Goal: Navigation & Orientation: Find specific page/section

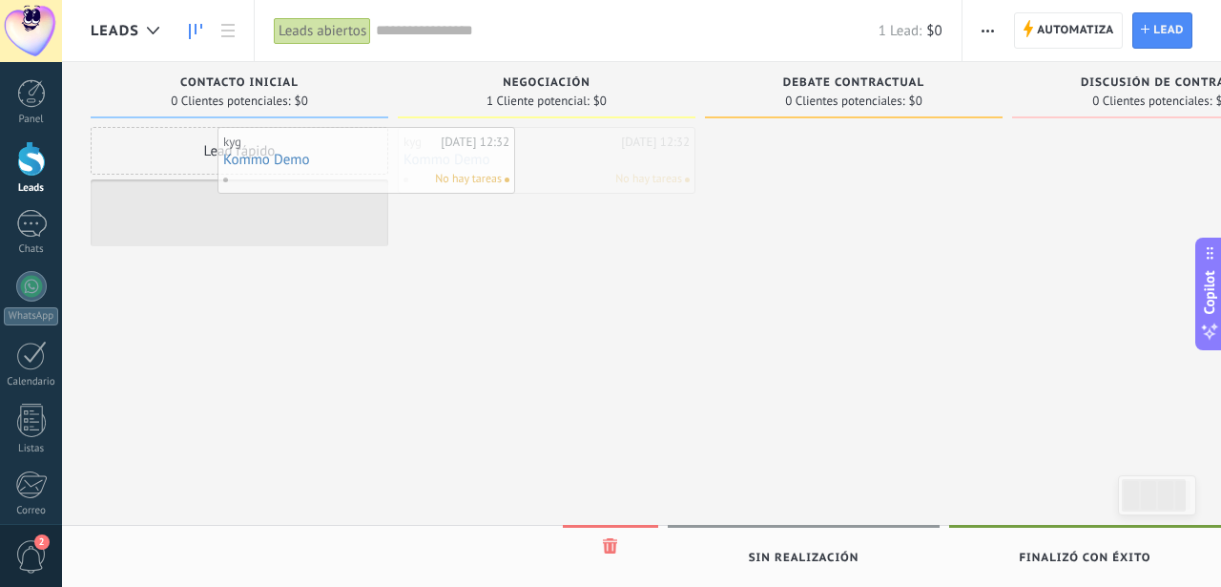
drag, startPoint x: 552, startPoint y: 165, endPoint x: 331, endPoint y: 167, distance: 221.3
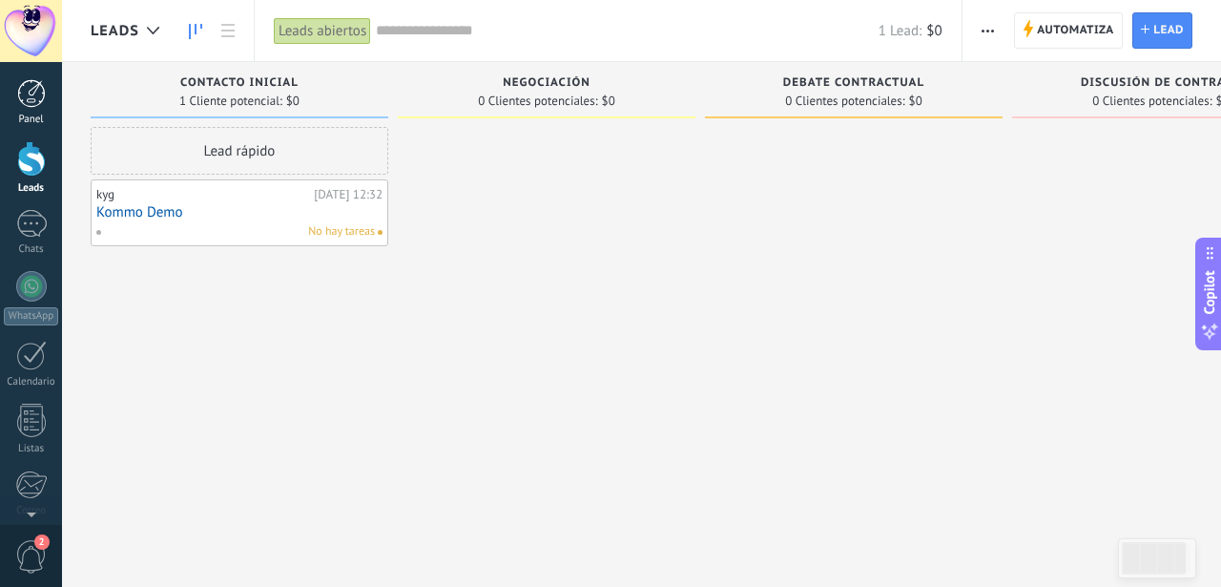
click at [34, 92] on div at bounding box center [31, 93] width 29 height 29
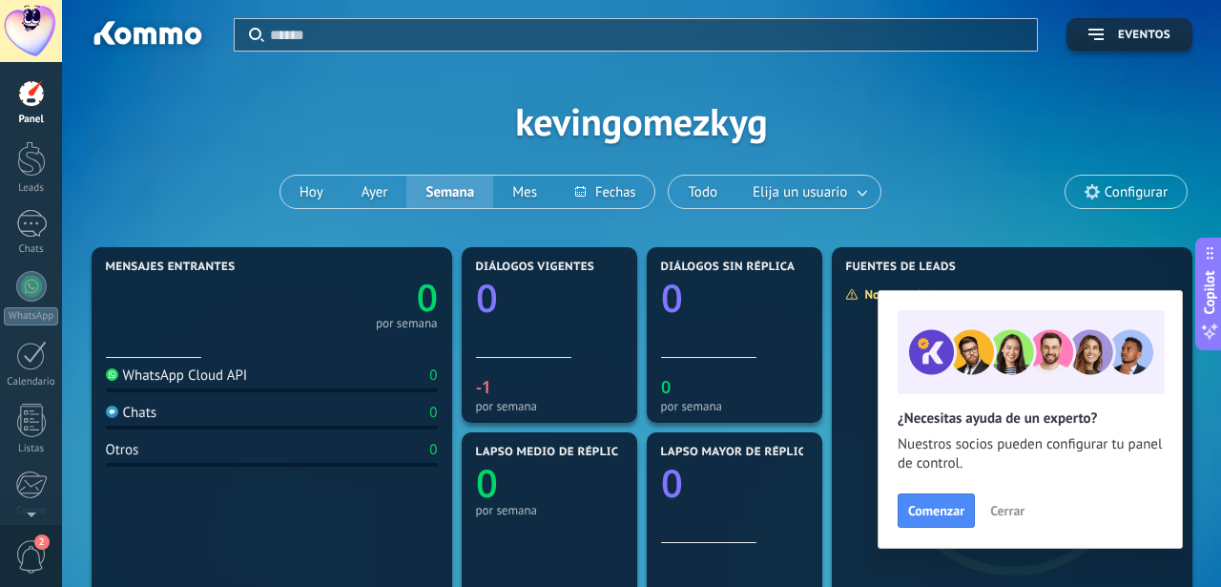
click at [999, 510] on span "Cerrar" at bounding box center [1007, 510] width 34 height 13
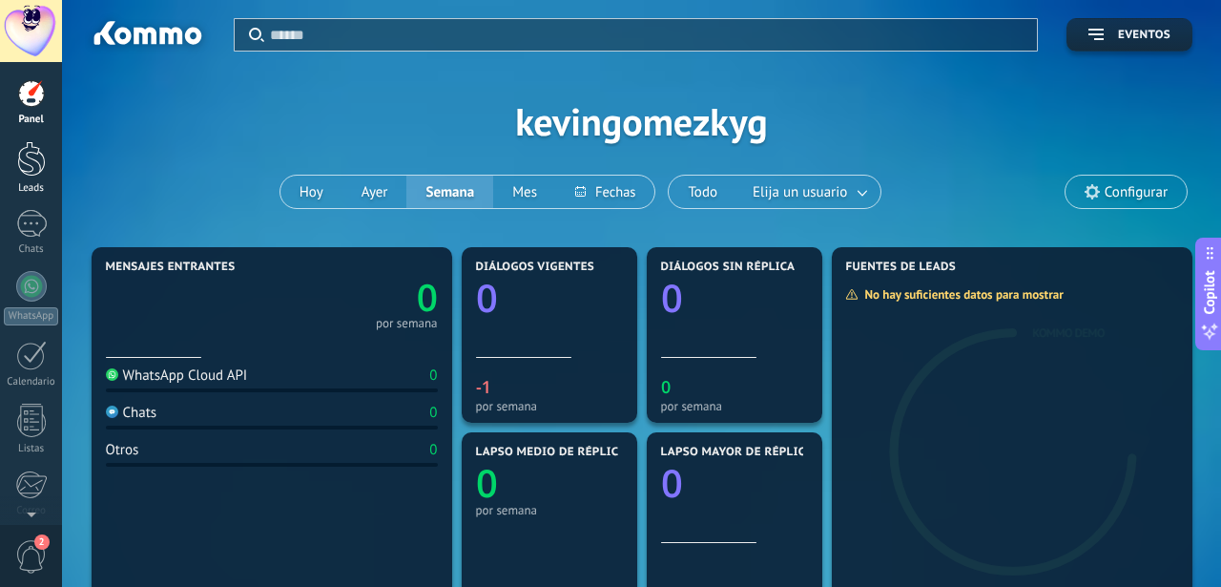
click at [42, 174] on div at bounding box center [31, 158] width 29 height 35
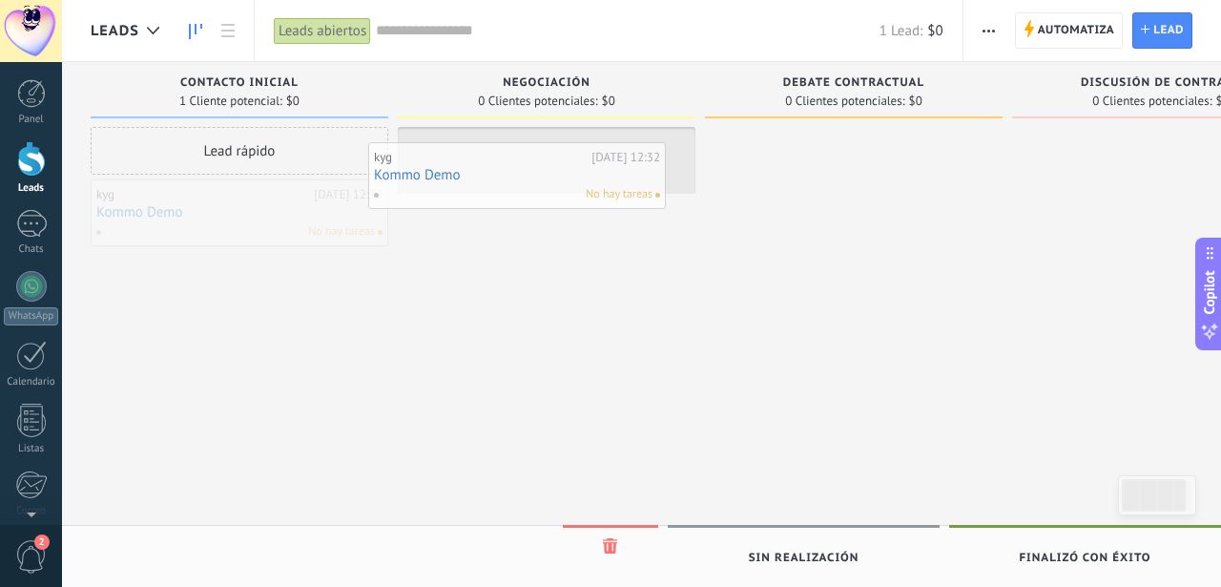
drag, startPoint x: 275, startPoint y: 218, endPoint x: 552, endPoint y: 181, distance: 280.0
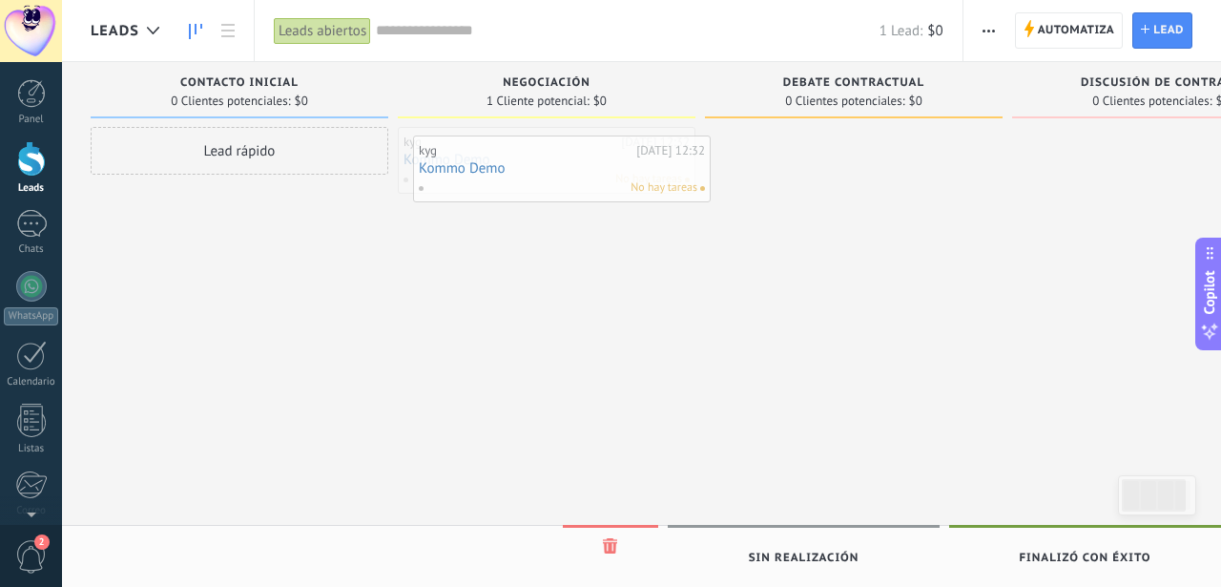
drag, startPoint x: 515, startPoint y: 162, endPoint x: 529, endPoint y: 171, distance: 16.7
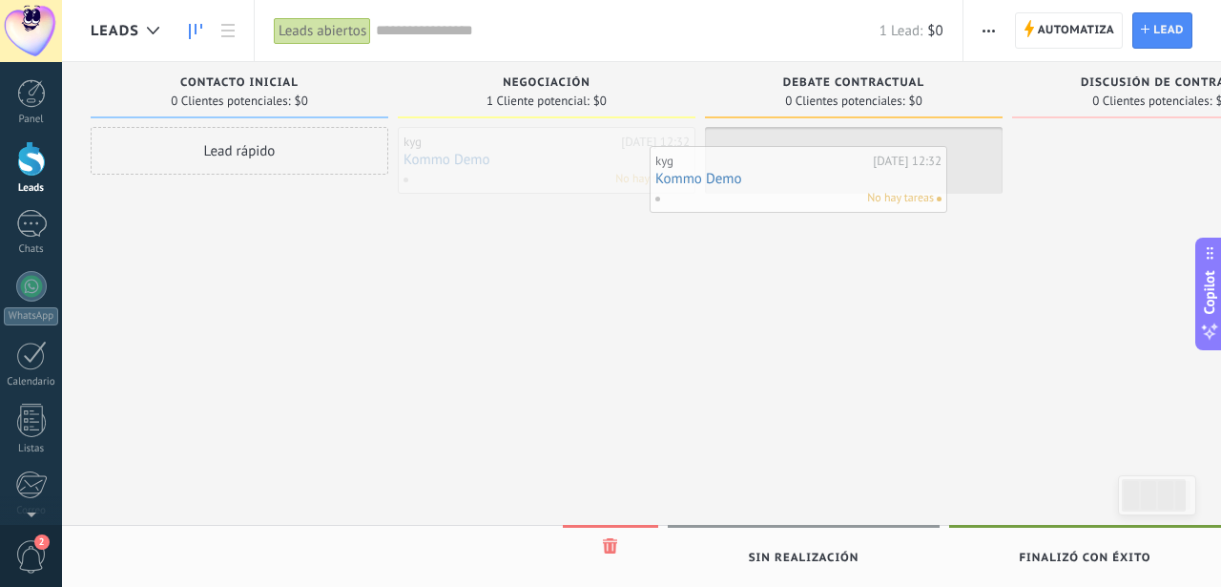
drag, startPoint x: 529, startPoint y: 171, endPoint x: 806, endPoint y: 180, distance: 276.8
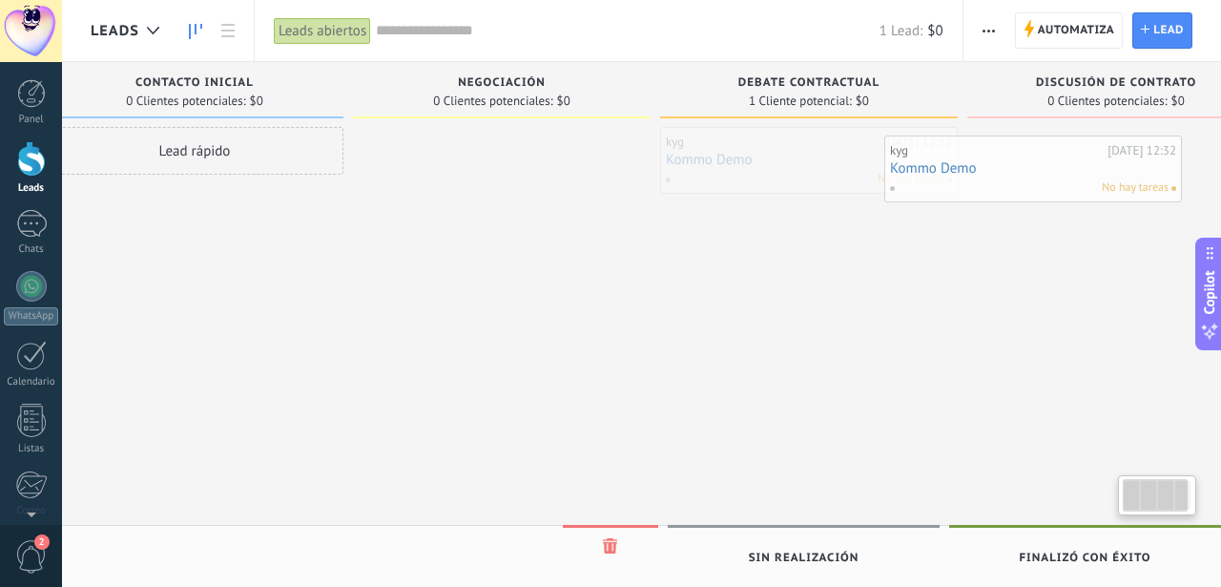
scroll to position [0, 99]
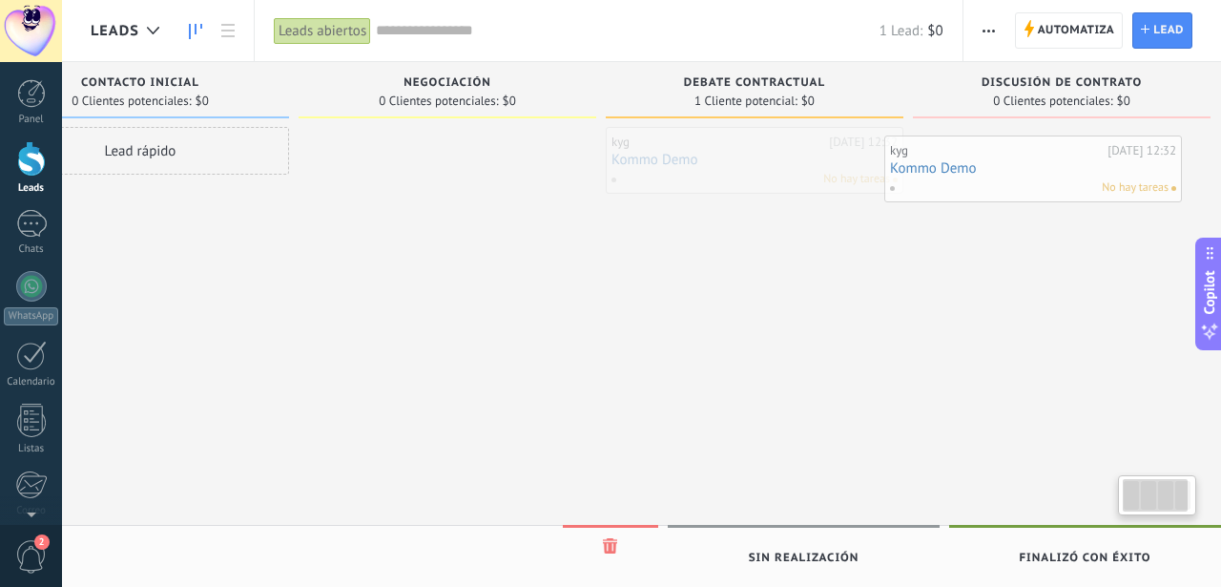
drag, startPoint x: 831, startPoint y: 178, endPoint x: 1020, endPoint y: 183, distance: 188.9
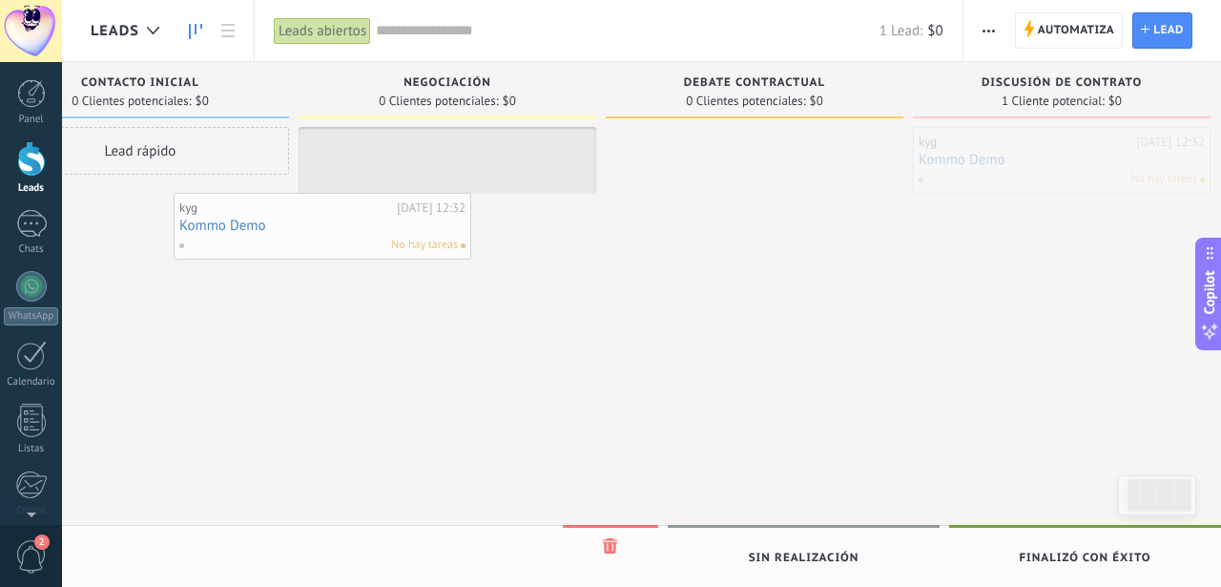
scroll to position [0, 68]
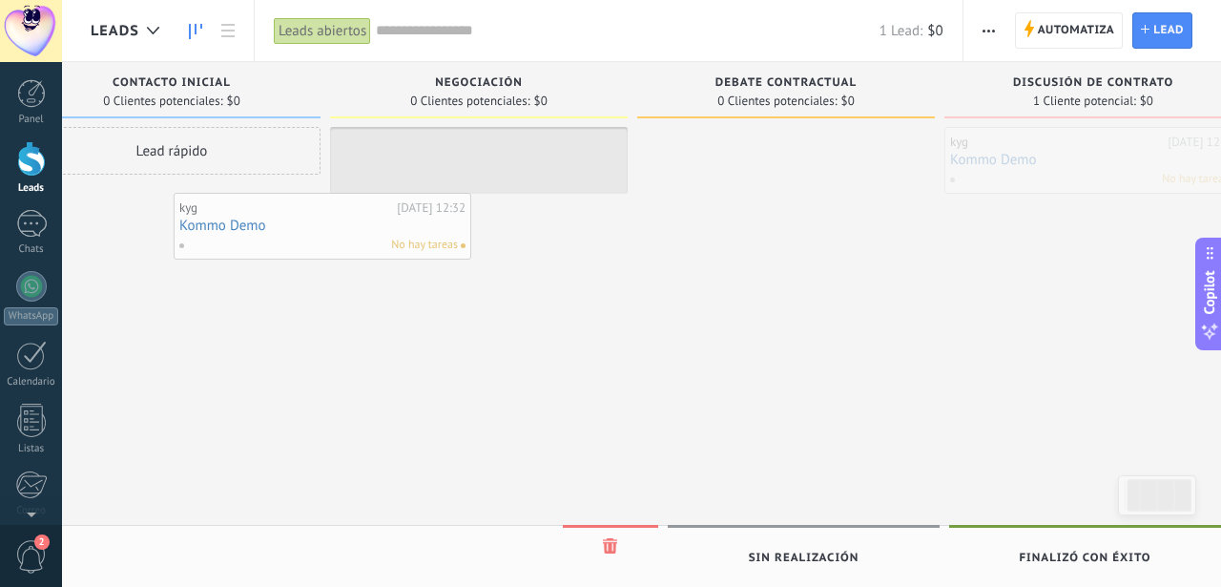
drag, startPoint x: 1041, startPoint y: 177, endPoint x: 258, endPoint y: 233, distance: 784.0
